Goal: Navigation & Orientation: Find specific page/section

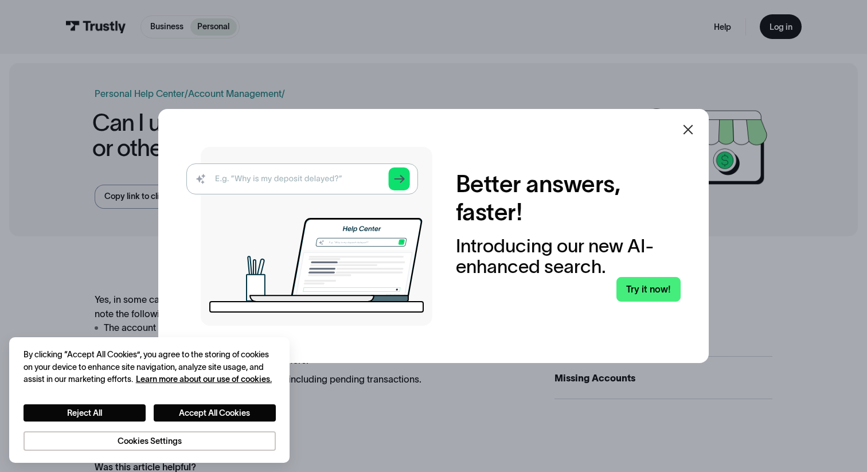
click at [695, 131] on icon at bounding box center [688, 130] width 14 height 14
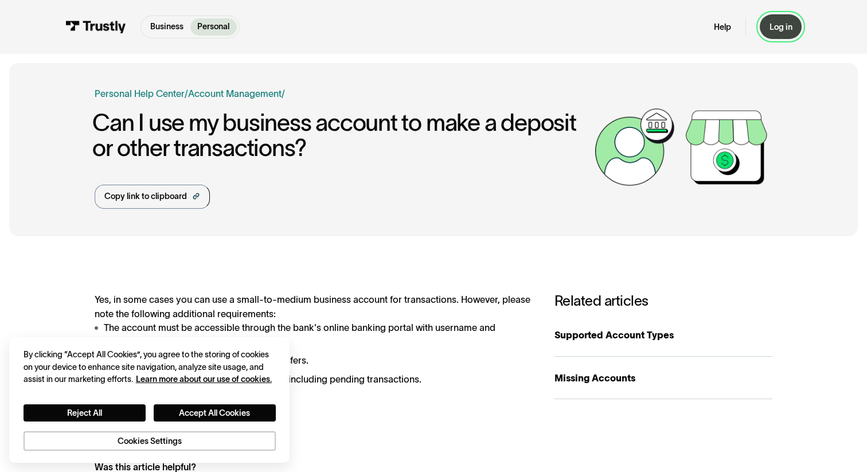
click at [780, 33] on link "Log in" at bounding box center [781, 26] width 42 height 25
click at [175, 29] on p "Business" at bounding box center [166, 27] width 33 height 12
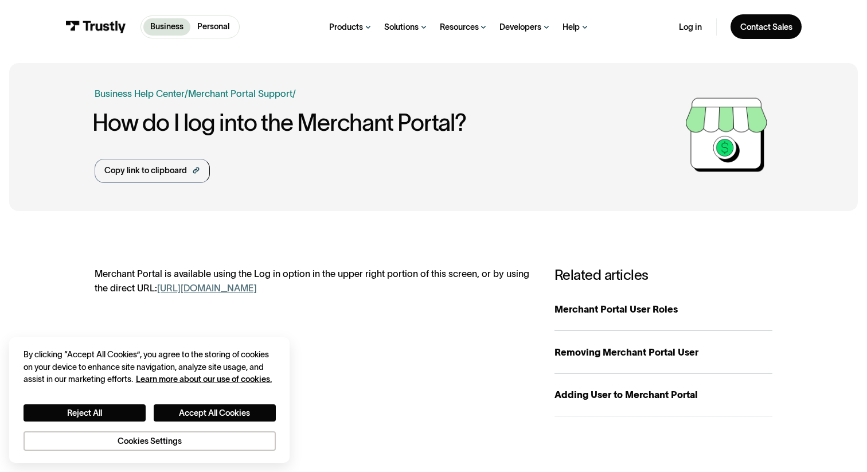
click at [221, 33] on link "Personal" at bounding box center [213, 26] width 46 height 17
